Goal: Information Seeking & Learning: Check status

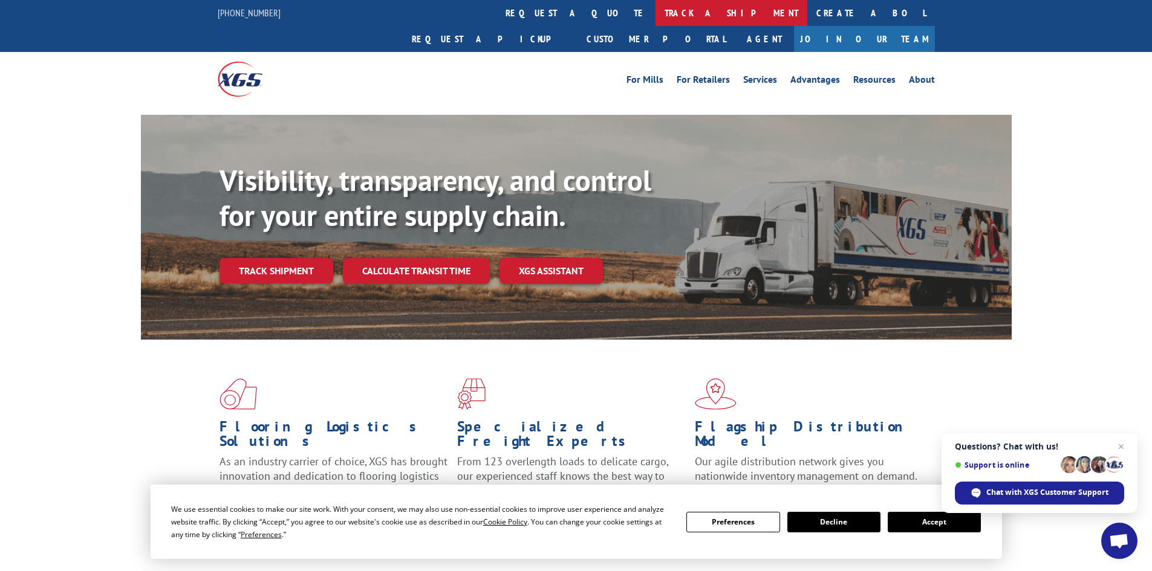
click at [655, 13] on link "track a shipment" at bounding box center [731, 13] width 152 height 26
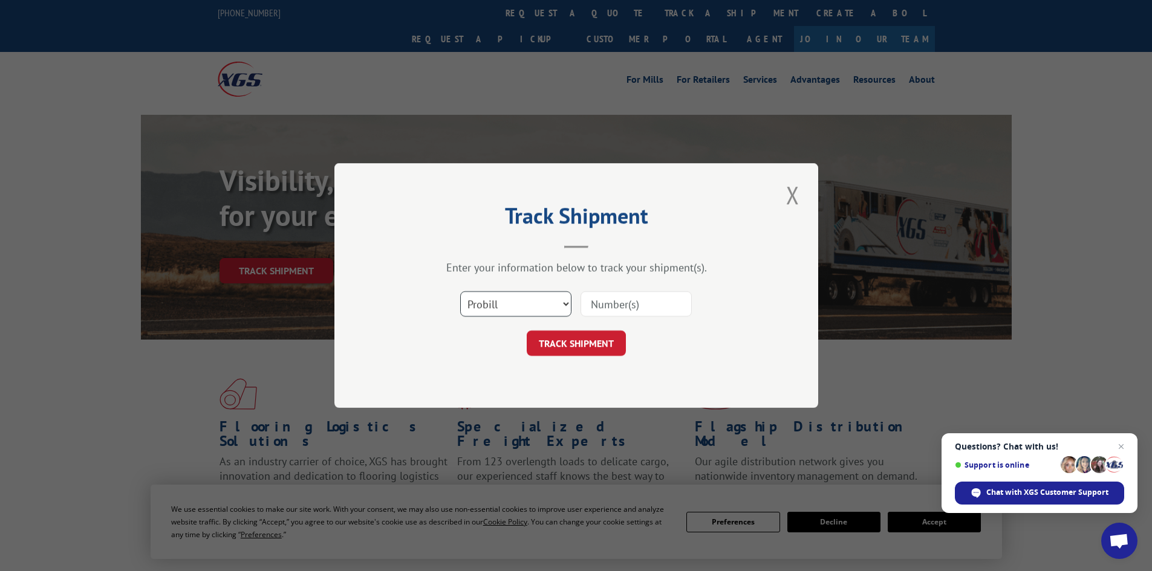
click at [499, 310] on select "Select category... Probill BOL PO" at bounding box center [515, 303] width 111 height 25
select select "bol"
click at [460, 291] on select "Select category... Probill BOL PO" at bounding box center [515, 303] width 111 height 25
paste input "5938390"
type input "5938390"
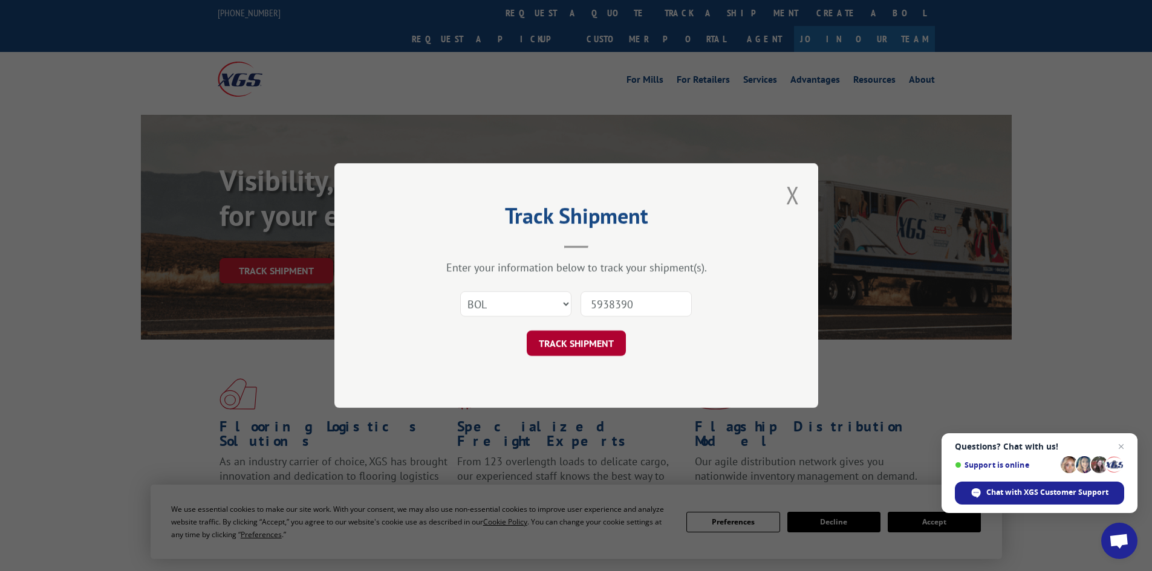
click at [585, 340] on button "TRACK SHIPMENT" at bounding box center [576, 343] width 99 height 25
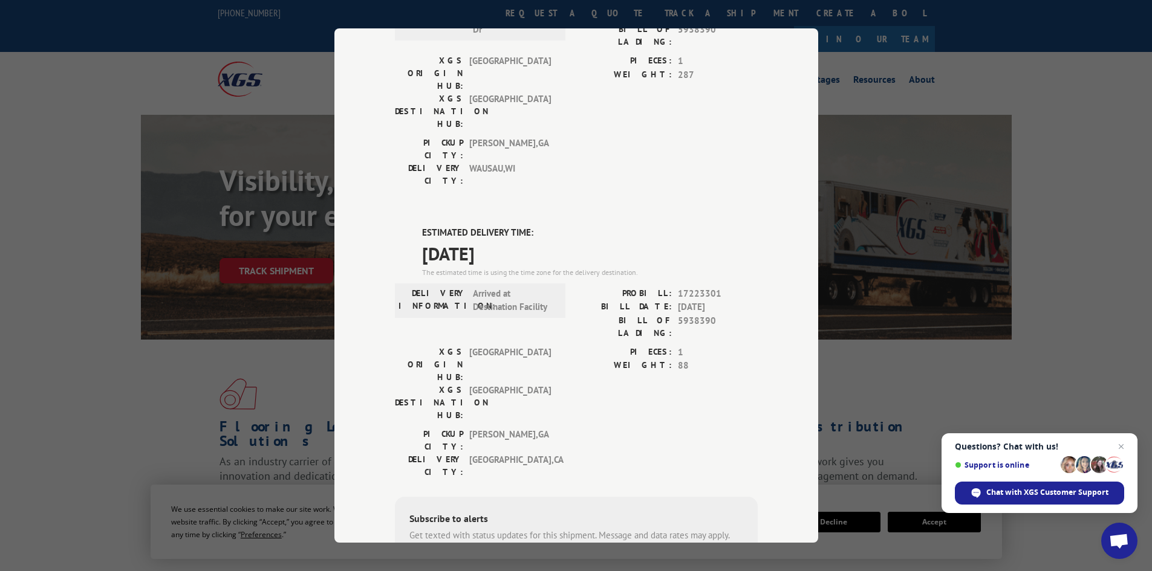
scroll to position [46, 0]
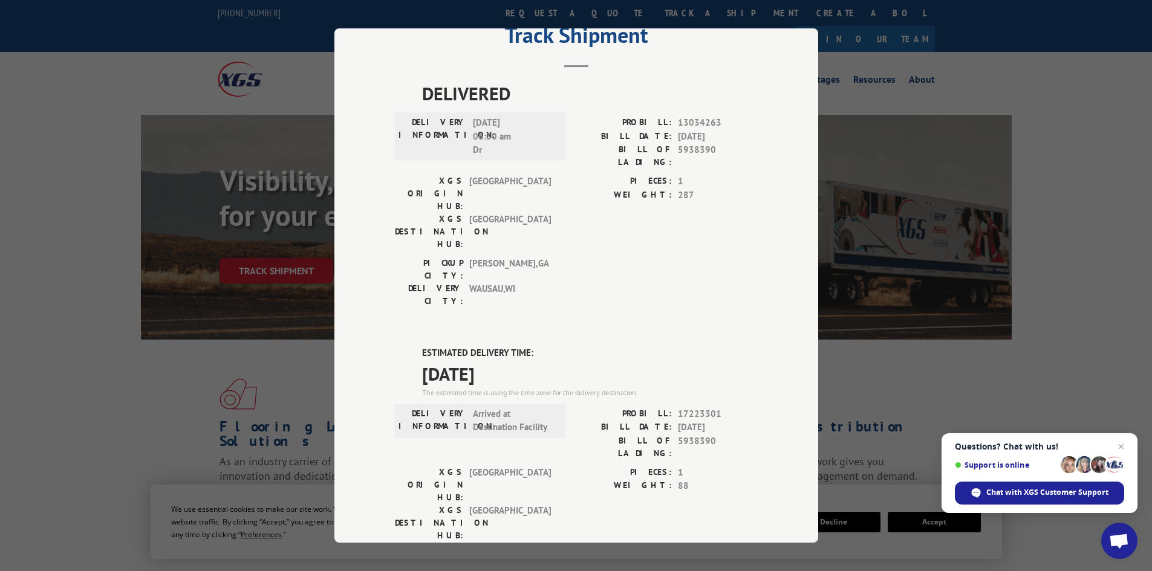
click at [915, 174] on div "Track Shipment DELIVERED DELIVERY INFORMATION: [DATE] 06:30 am Dr PROBILL: 1303…" at bounding box center [576, 285] width 1152 height 571
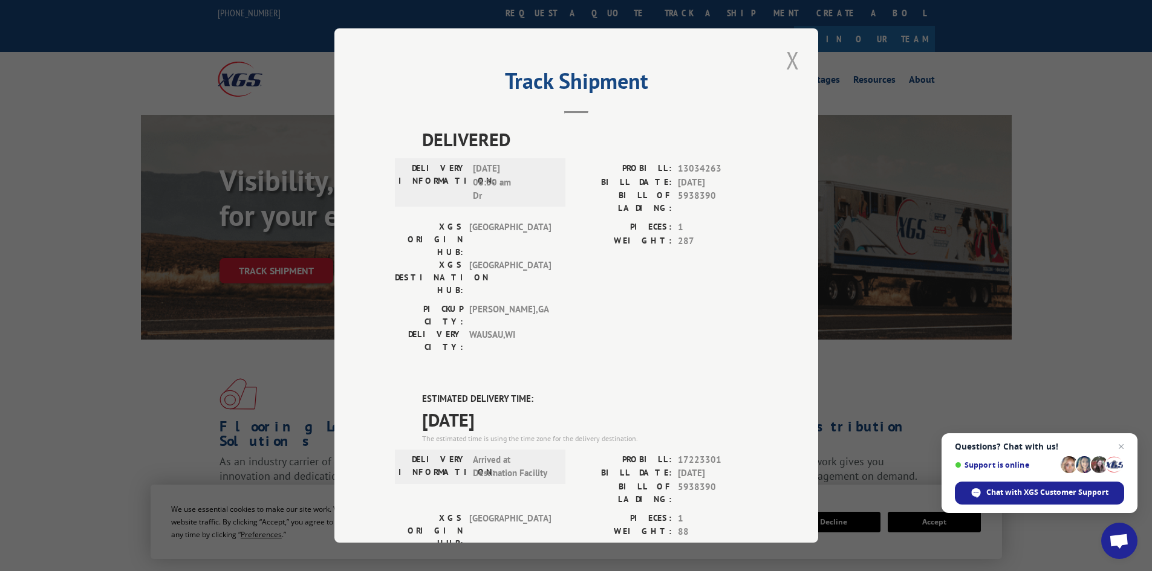
click at [785, 58] on button "Close modal" at bounding box center [792, 60] width 21 height 33
